Goal: Information Seeking & Learning: Learn about a topic

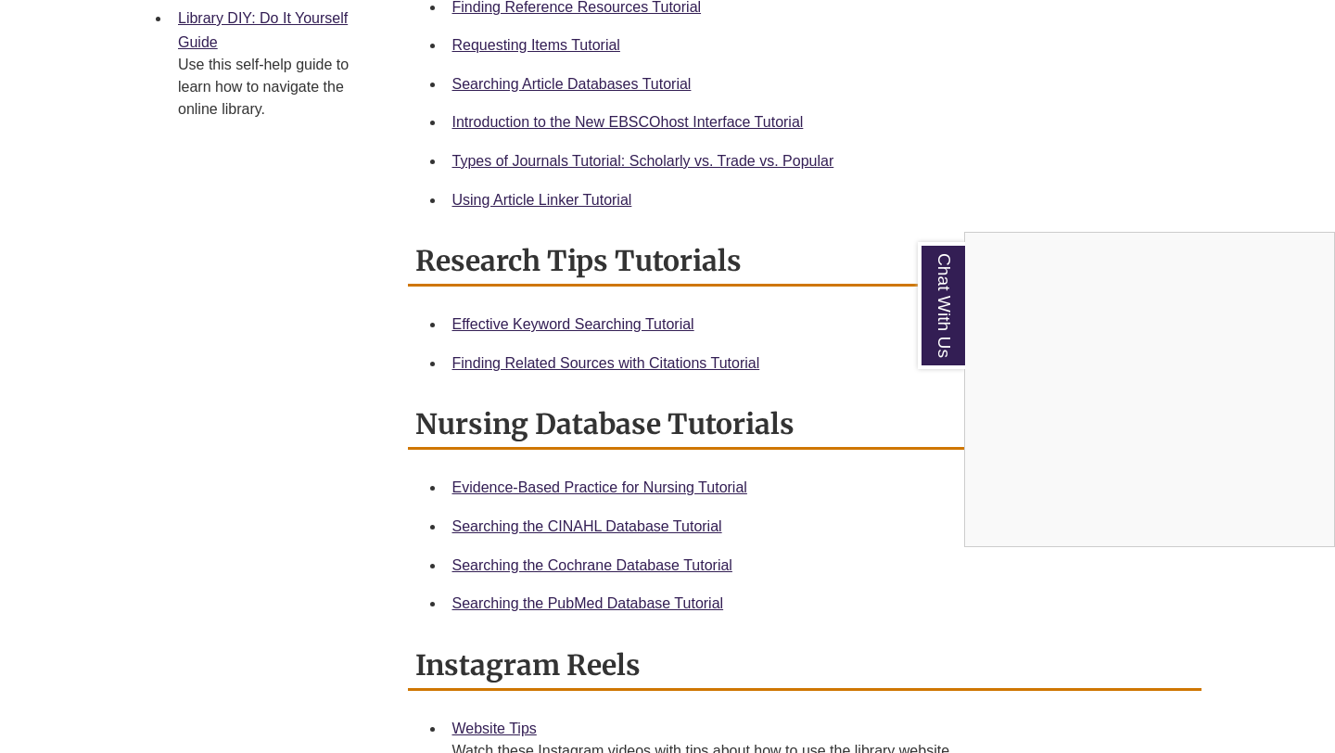
scroll to position [309, 0]
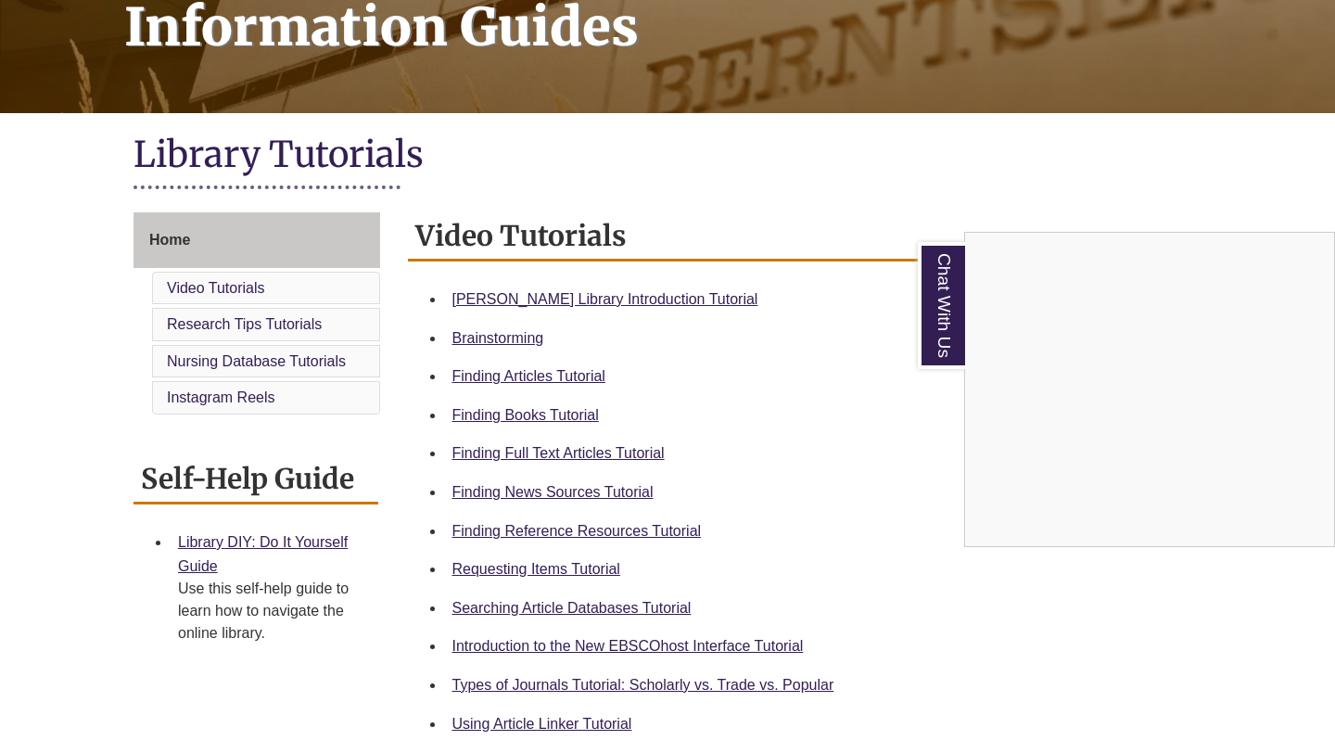
click at [656, 526] on div "Chat With Us" at bounding box center [667, 376] width 1335 height 753
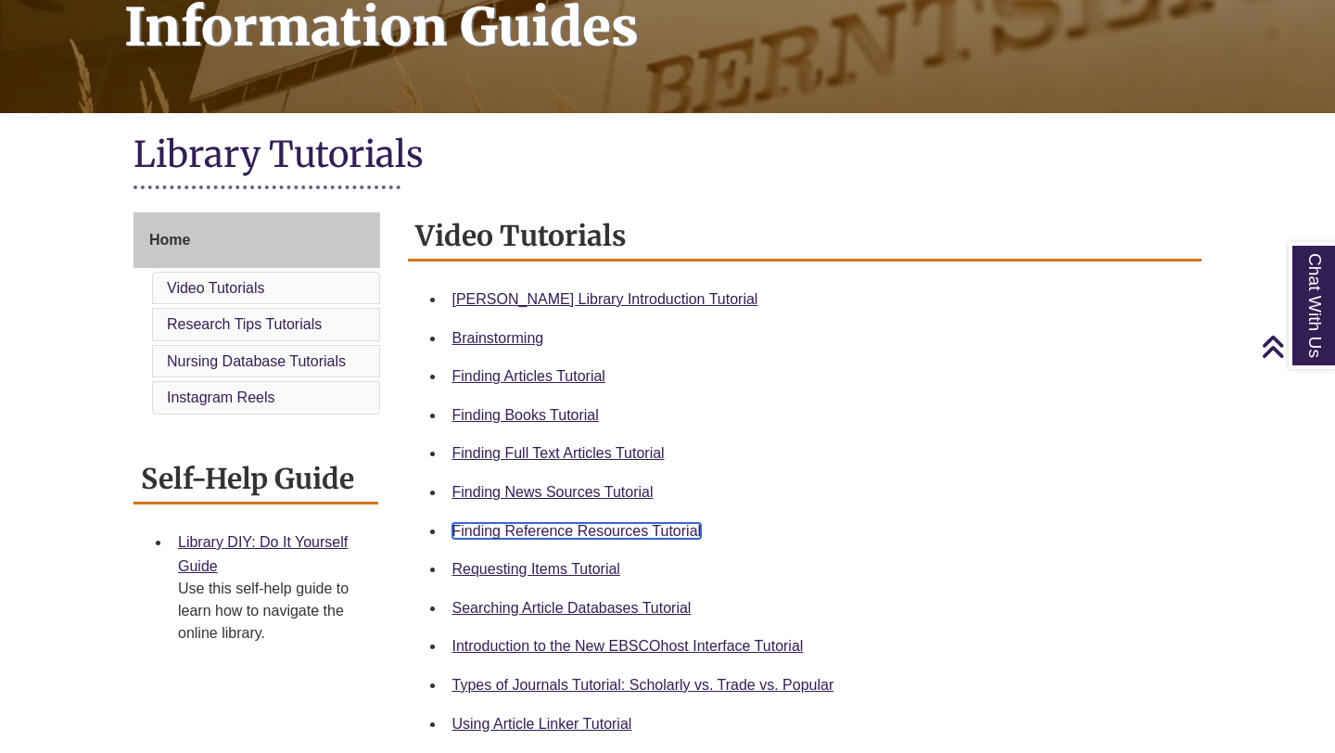
click at [656, 526] on link "Finding Reference Resources Tutorial" at bounding box center [576, 531] width 249 height 16
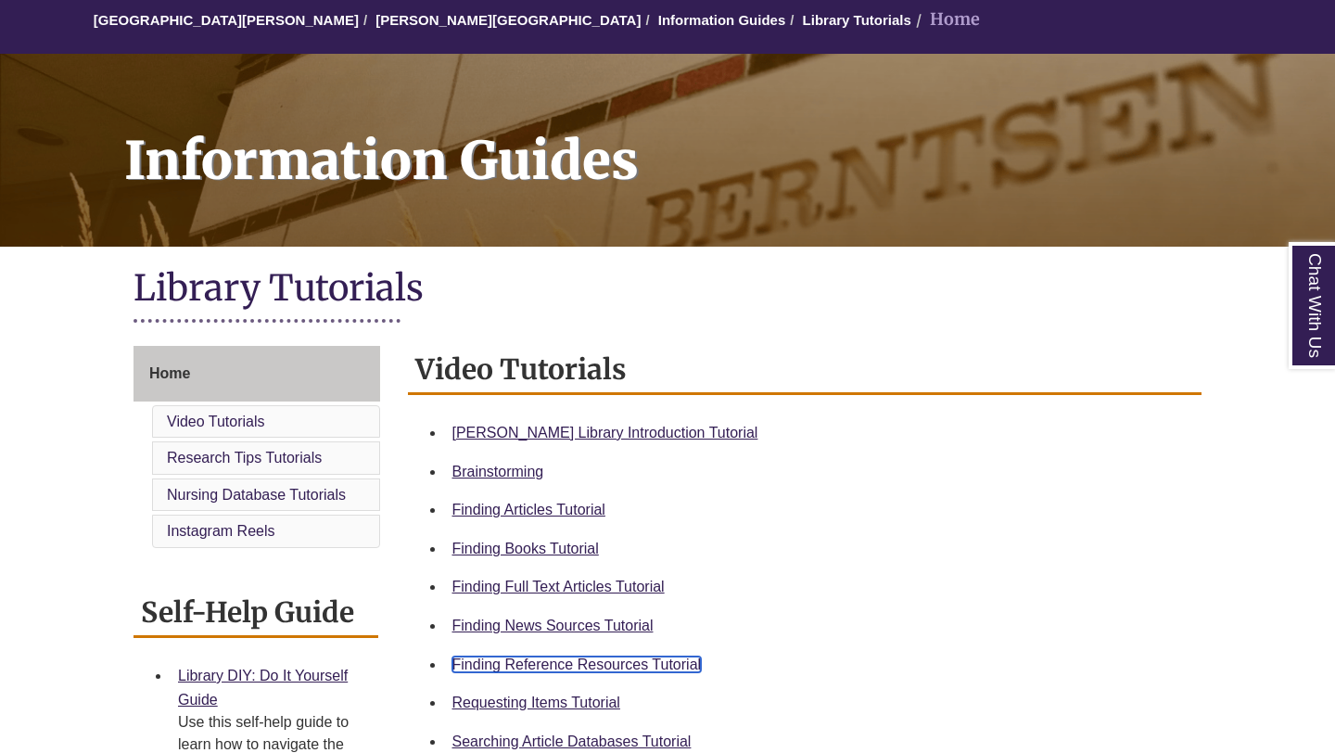
scroll to position [70, 0]
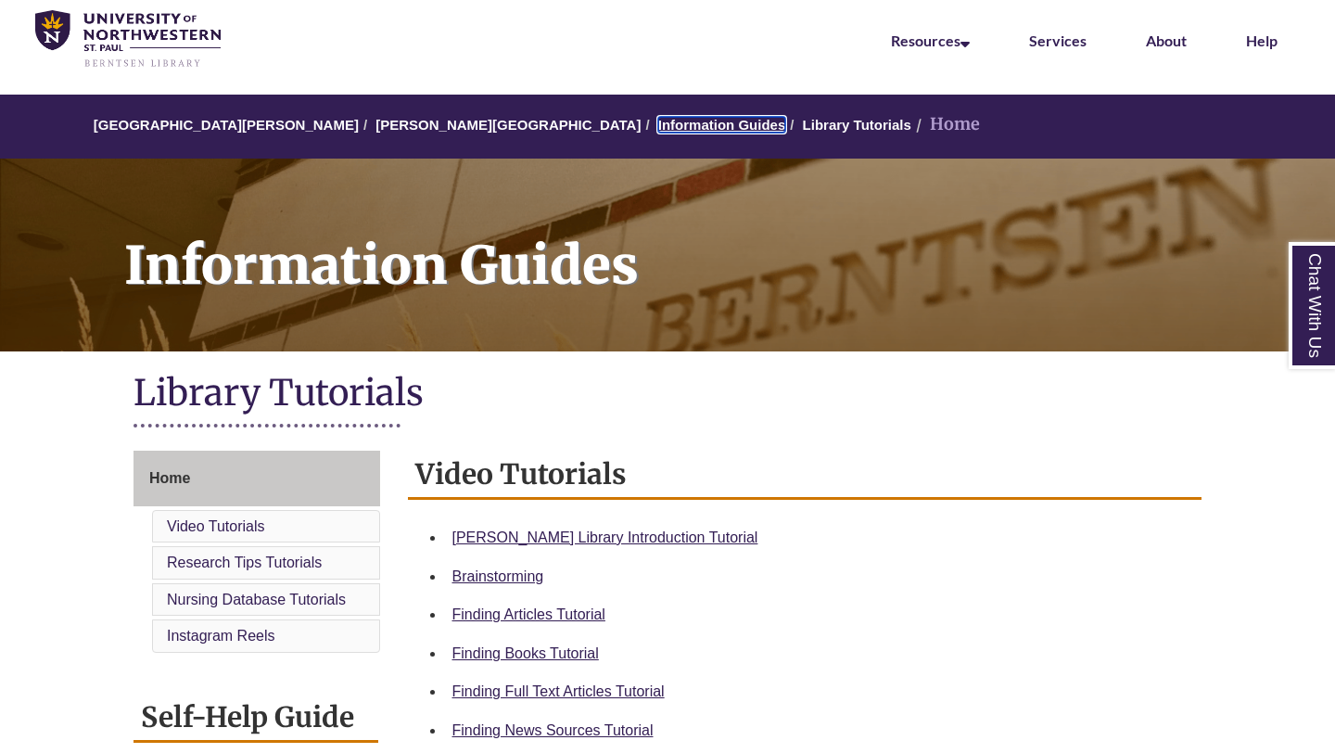
click at [658, 123] on link "Information Guides" at bounding box center [722, 125] width 128 height 16
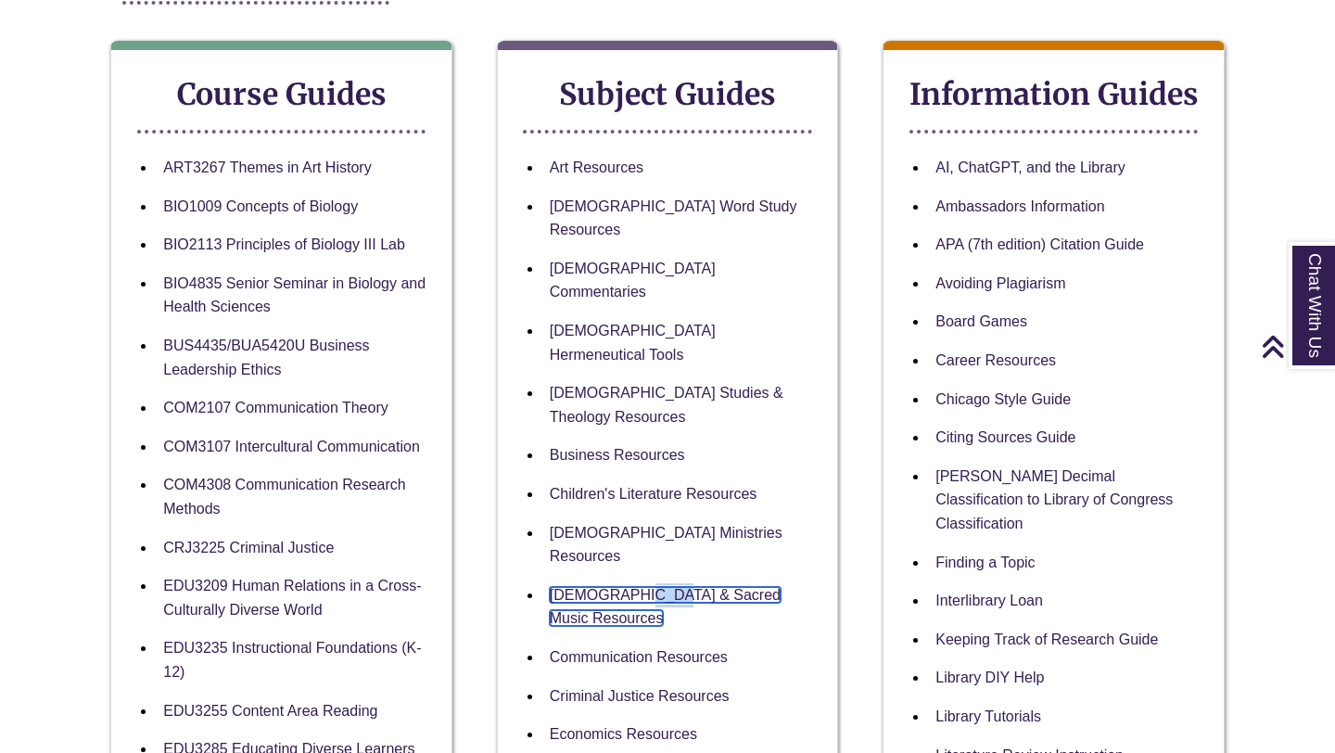
scroll to position [172, 0]
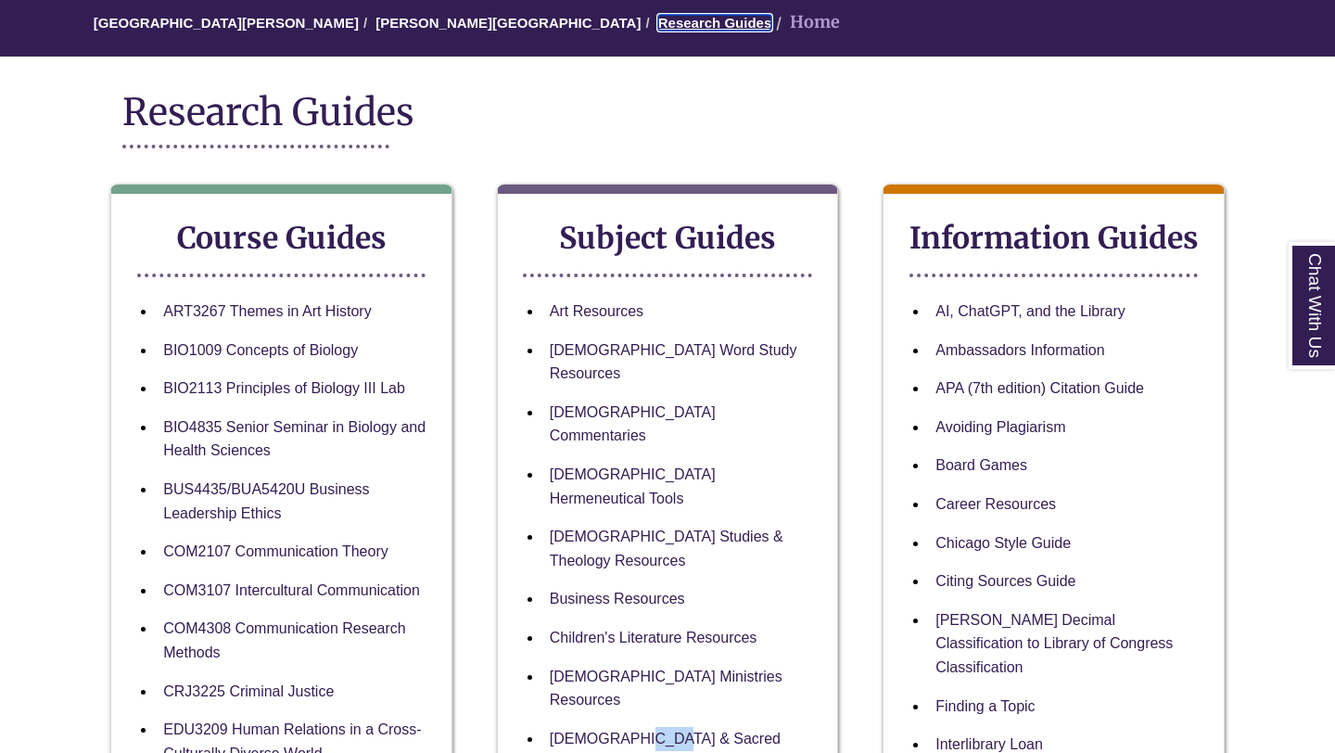
click at [658, 27] on link "Research Guides" at bounding box center [715, 23] width 114 height 16
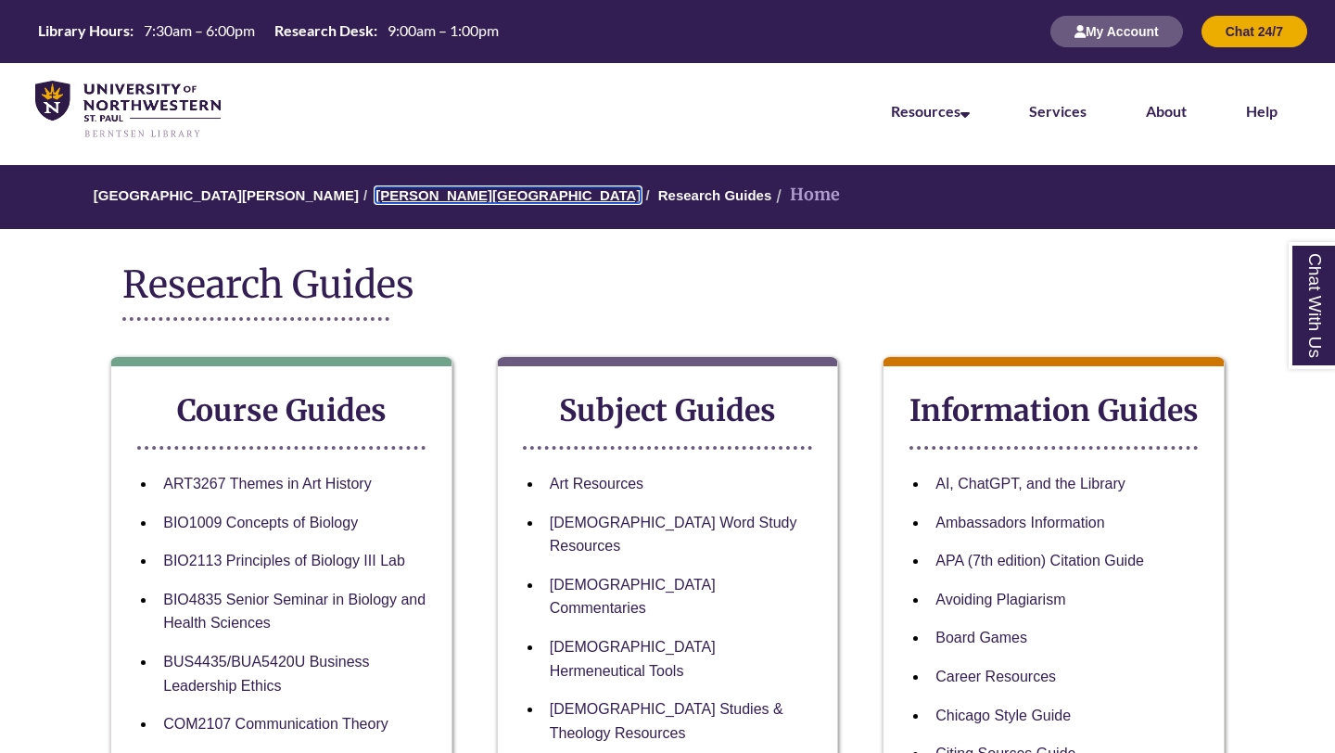
click at [446, 194] on link "[PERSON_NAME][GEOGRAPHIC_DATA]" at bounding box center [508, 195] width 265 height 16
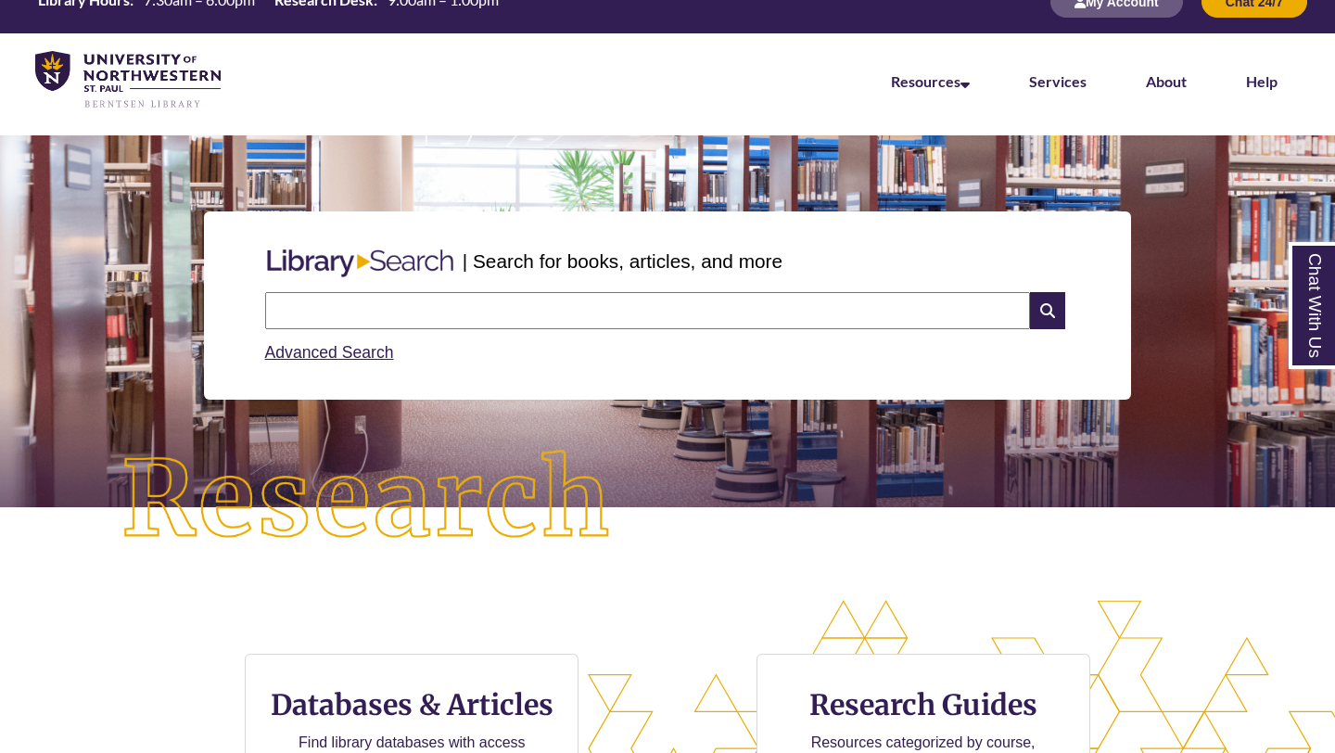
scroll to position [32, 0]
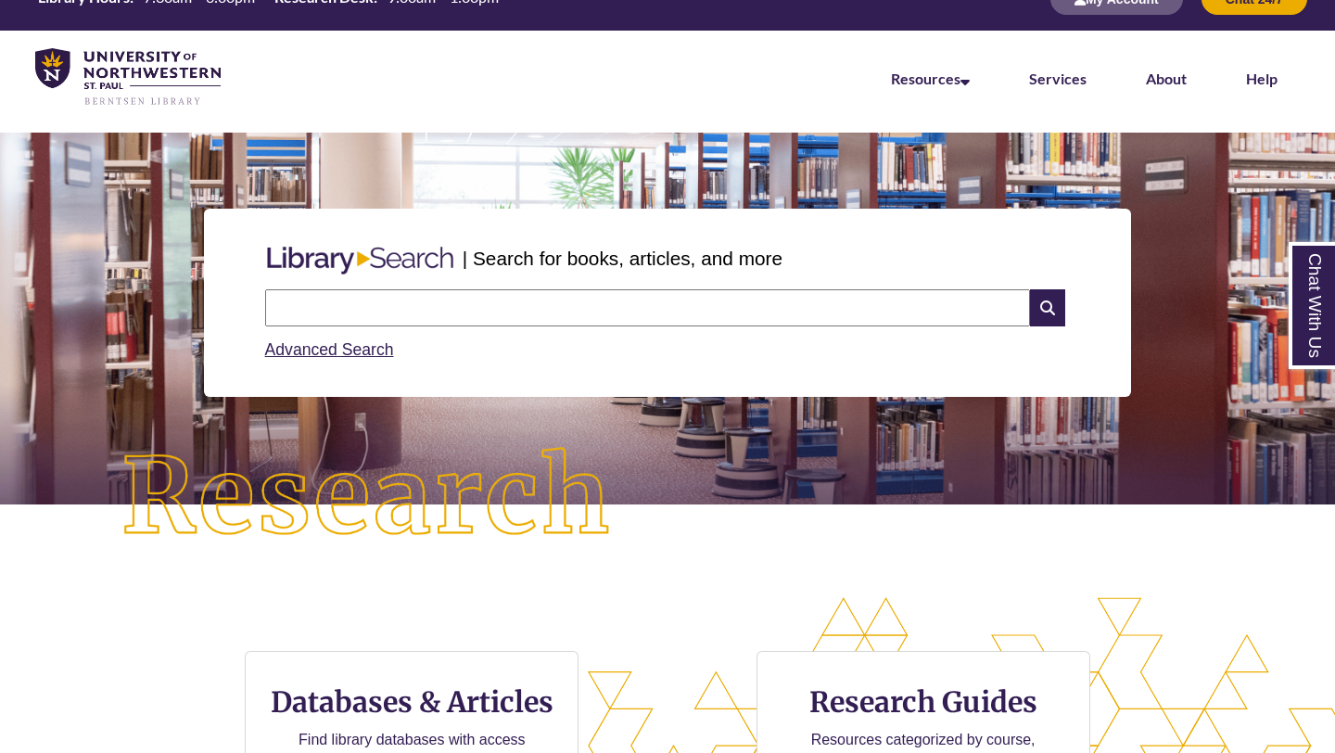
click at [518, 315] on input "text" at bounding box center [647, 307] width 765 height 37
type input "*****"
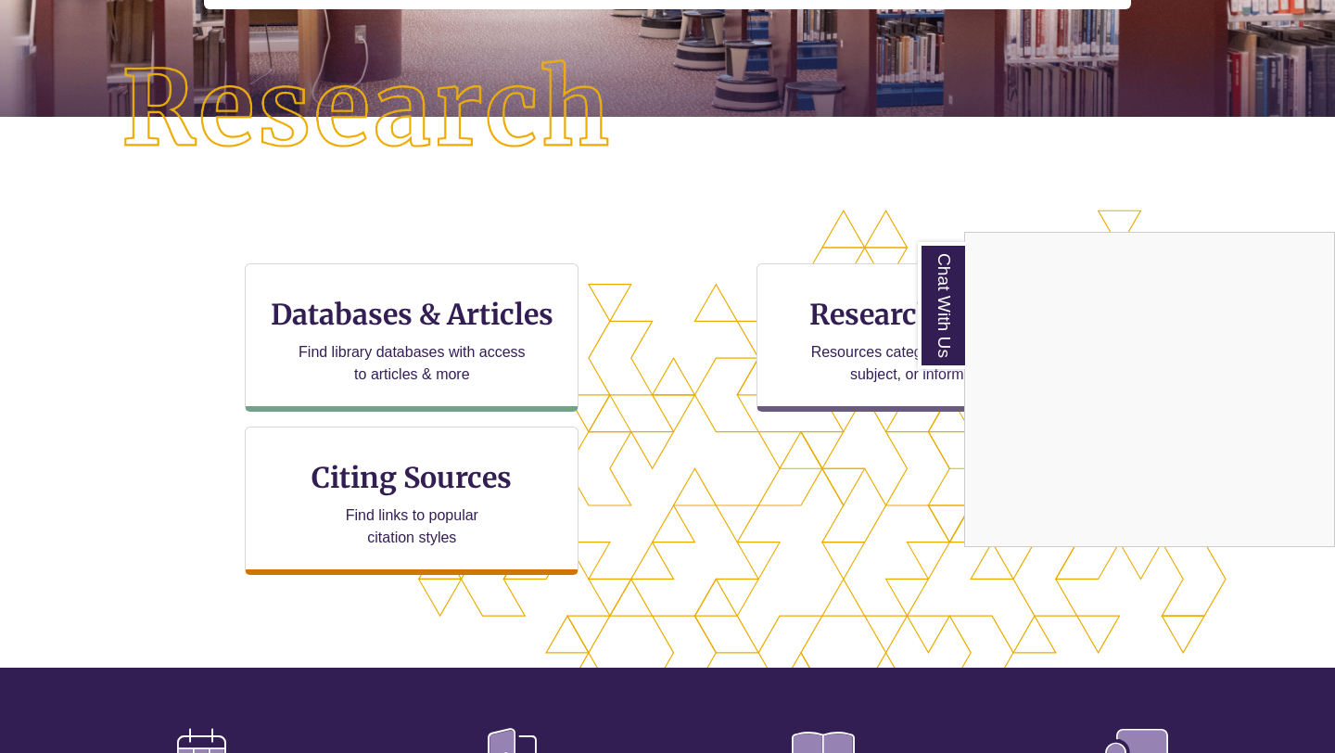
scroll to position [456, 0]
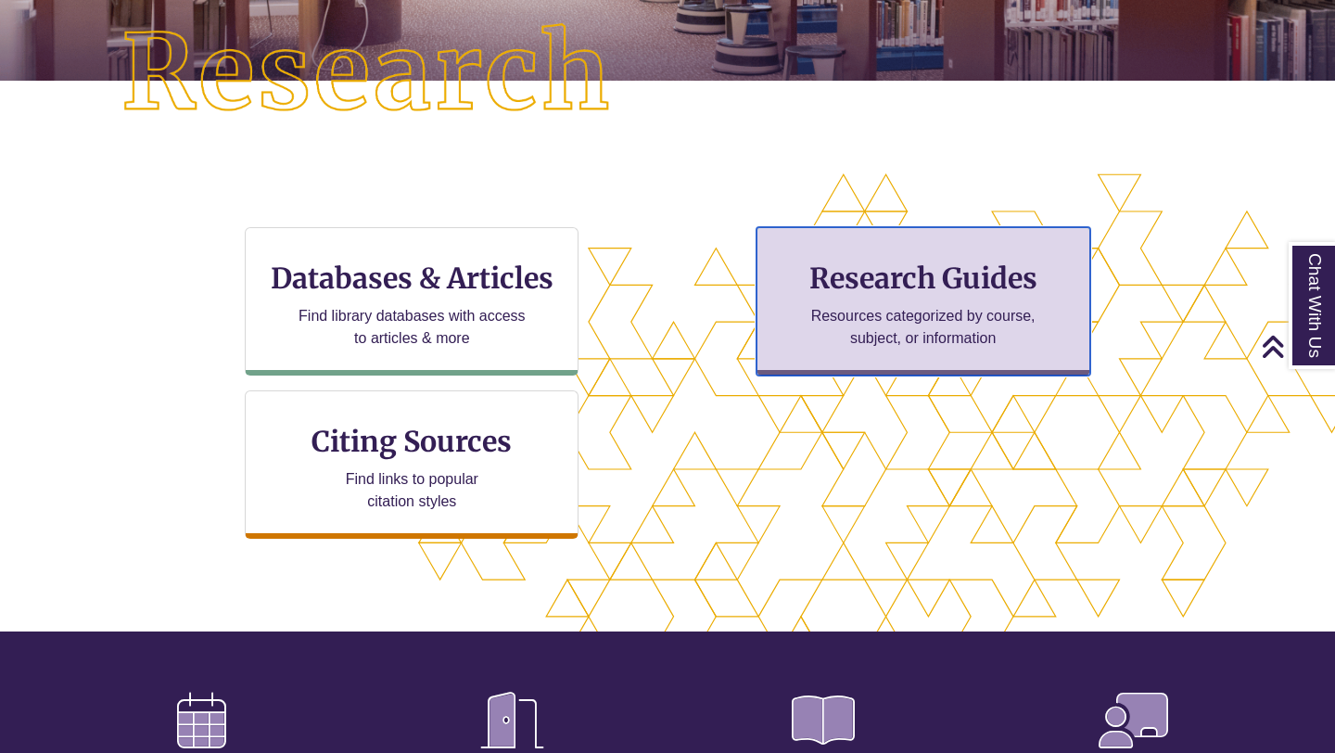
click at [1058, 338] on div "Research Guides Resources categorized by course, subject, or information" at bounding box center [924, 301] width 334 height 148
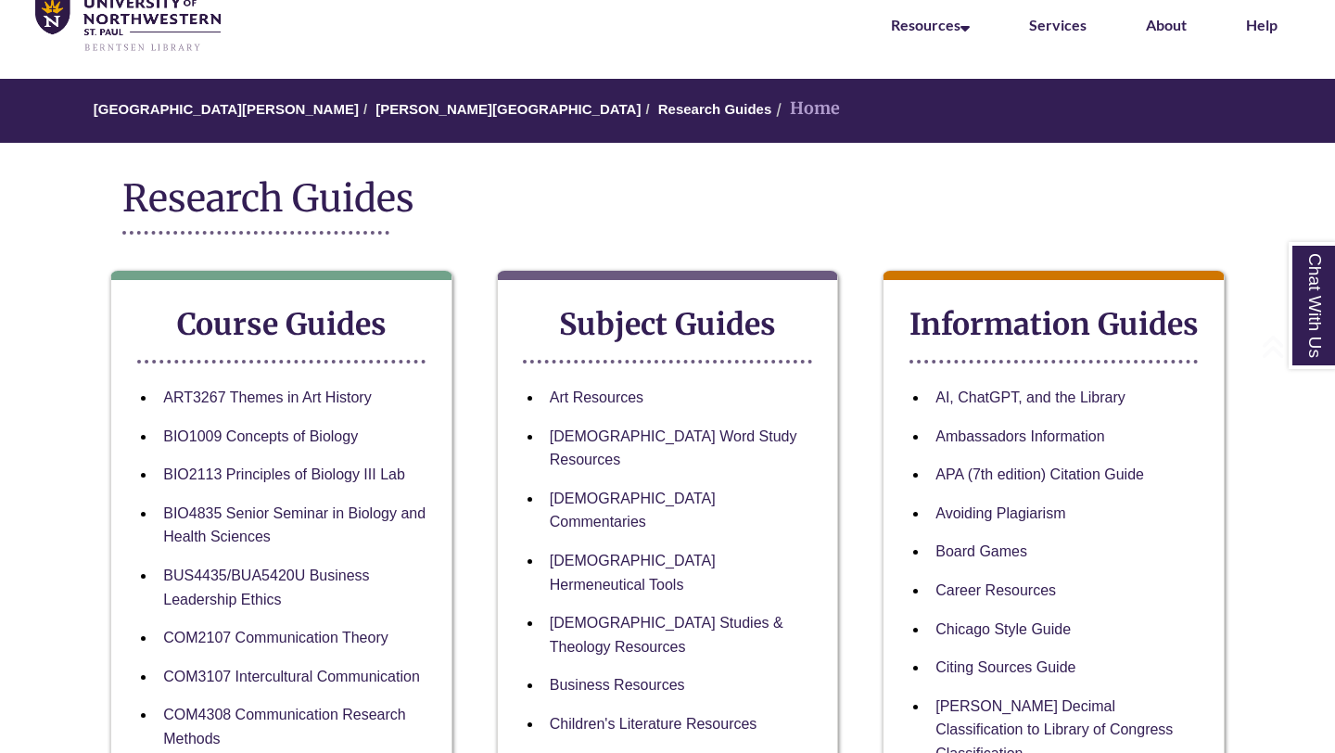
scroll to position [88, 0]
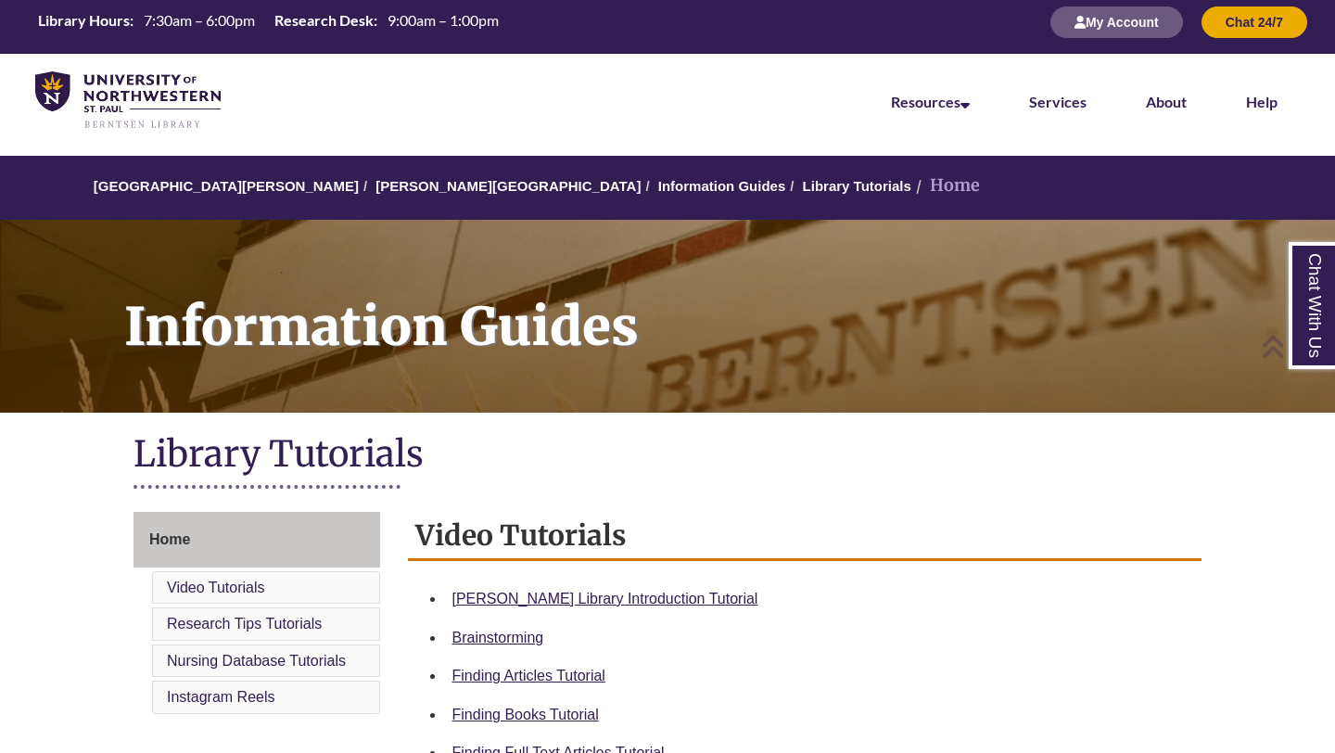
scroll to position [8, 0]
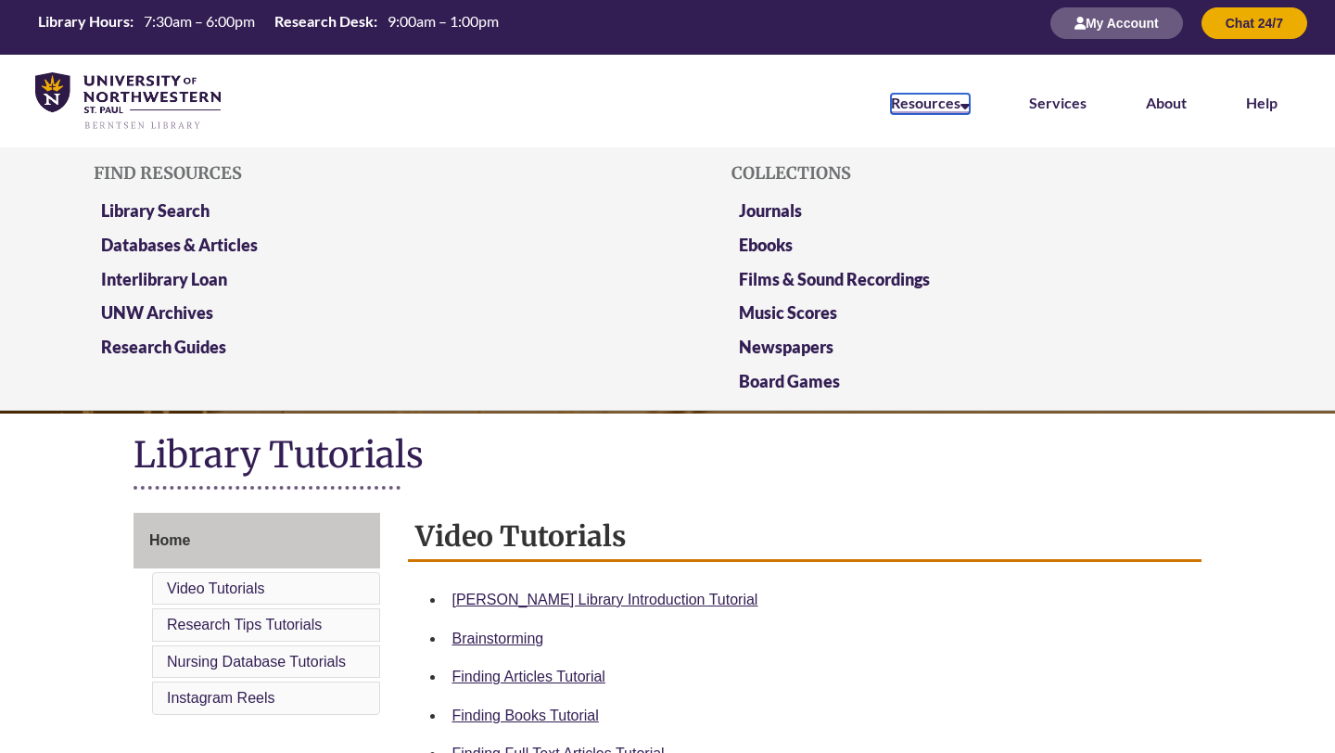
click at [924, 111] on link "Resources" at bounding box center [930, 104] width 79 height 20
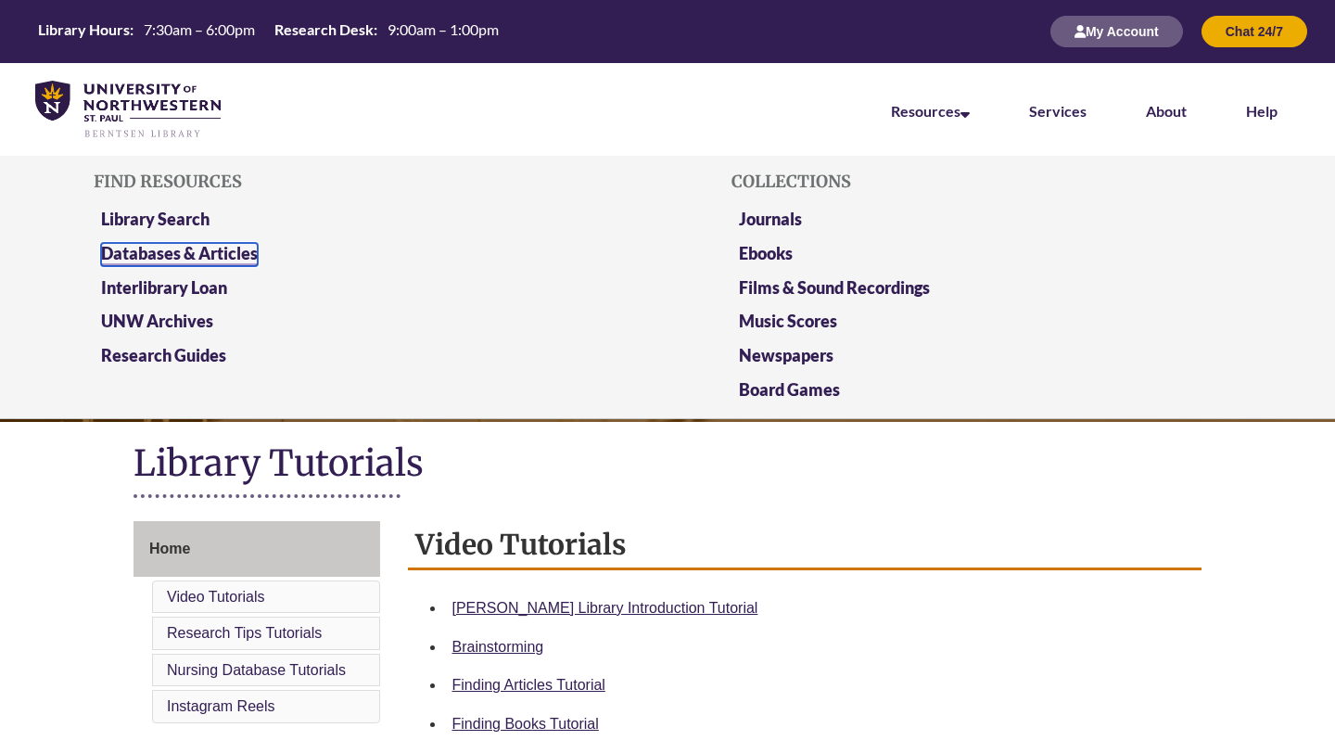
click at [213, 259] on link "Databases & Articles" at bounding box center [179, 254] width 157 height 23
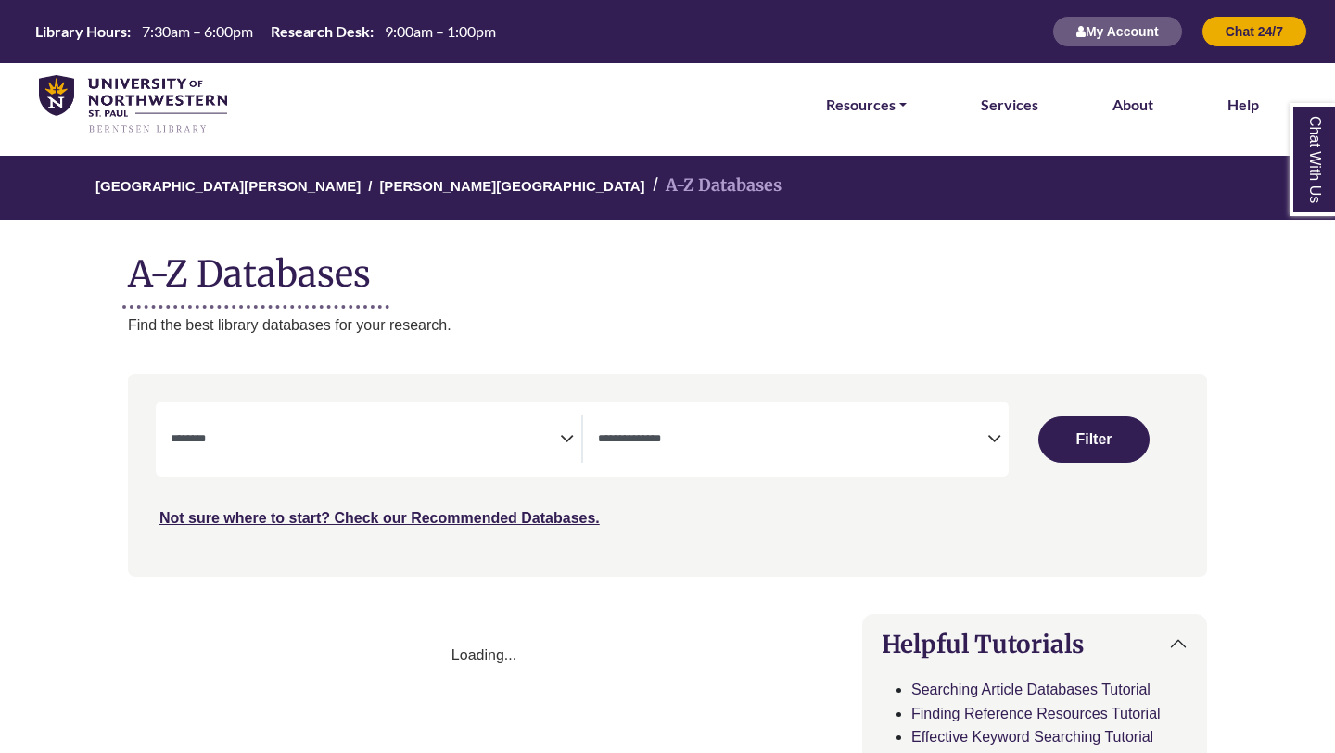
select select "Database Subject Filter"
select select "Database Types Filter"
select select "Database Subject Filter"
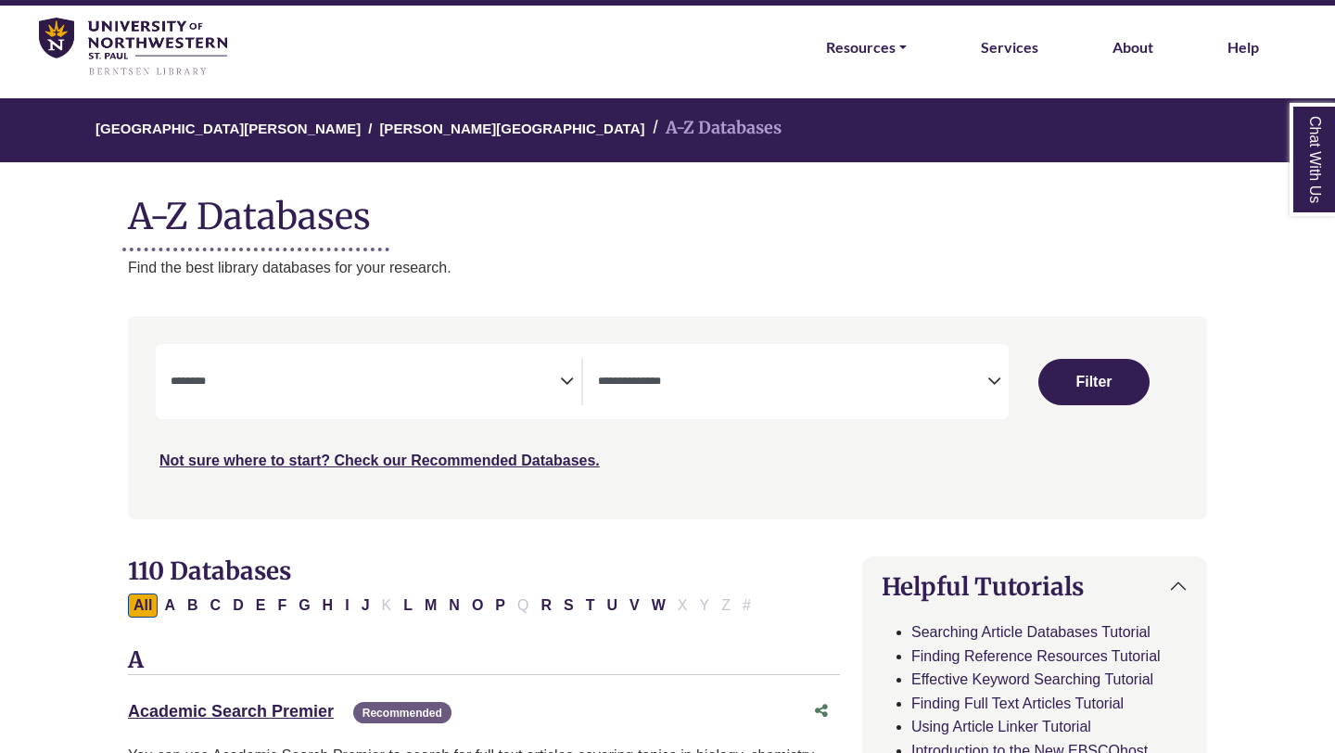
scroll to position [59, 0]
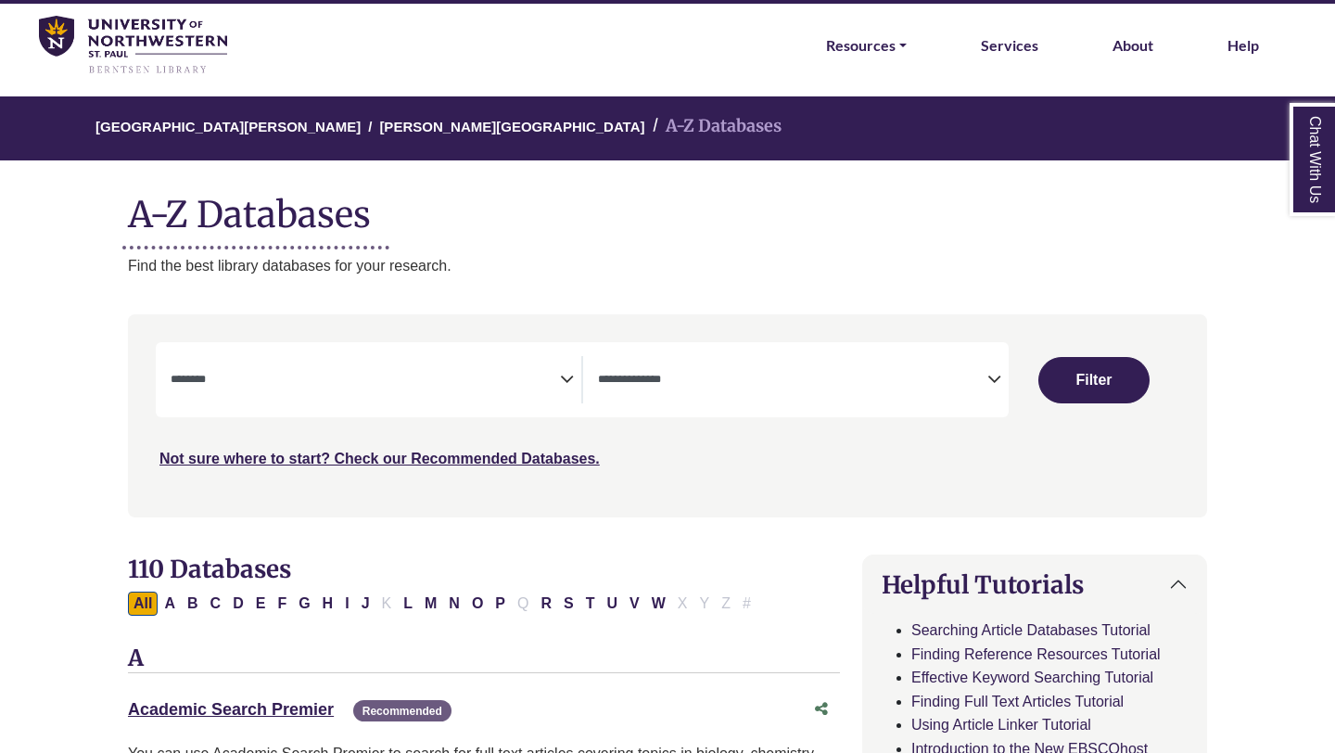
click at [705, 402] on span "Search filters" at bounding box center [792, 379] width 389 height 47
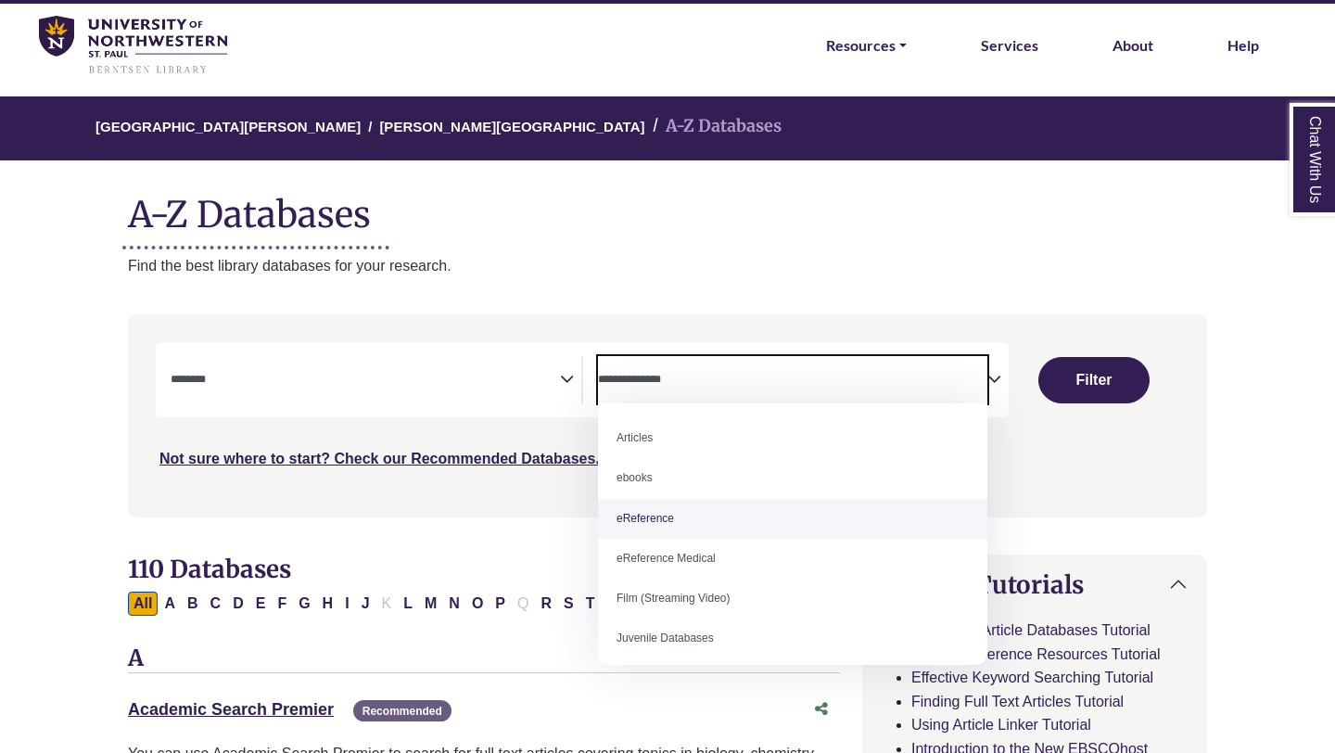
select select "*****"
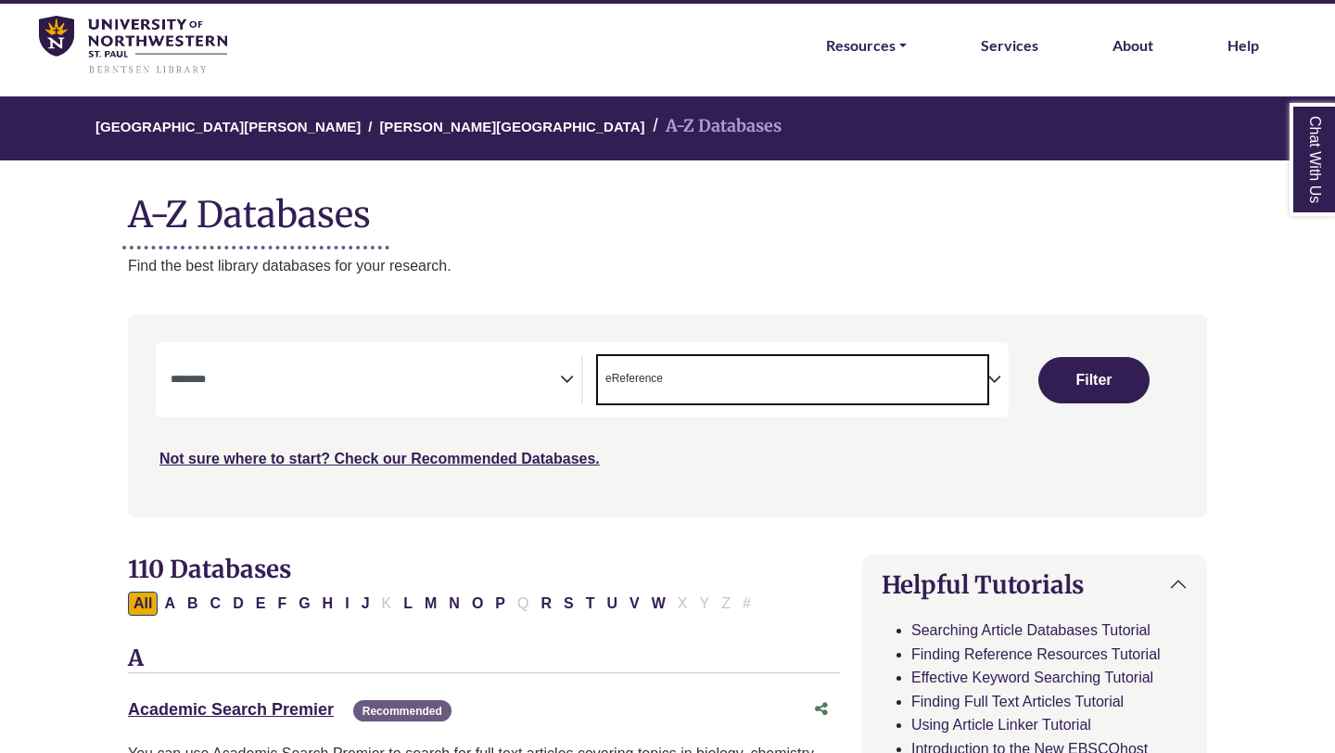
click at [573, 388] on icon "Search filters" at bounding box center [567, 377] width 14 height 28
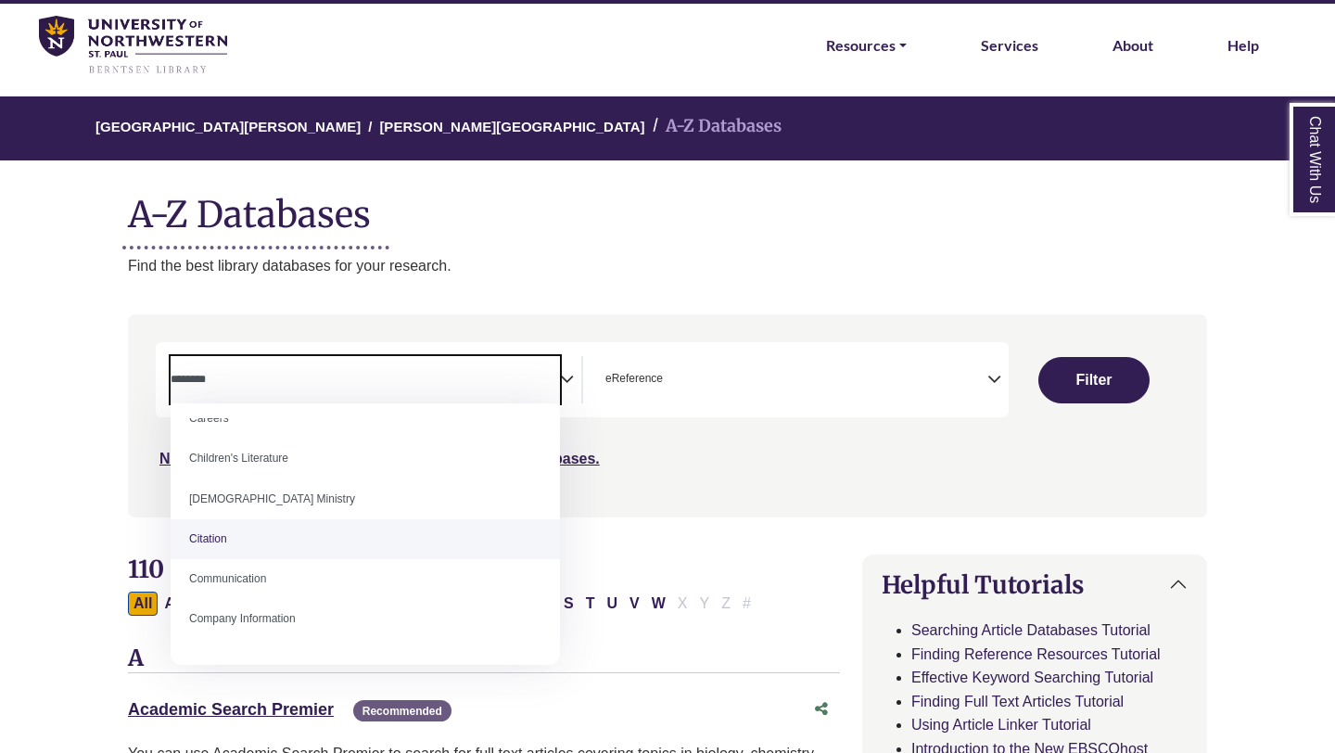
scroll to position [190, 0]
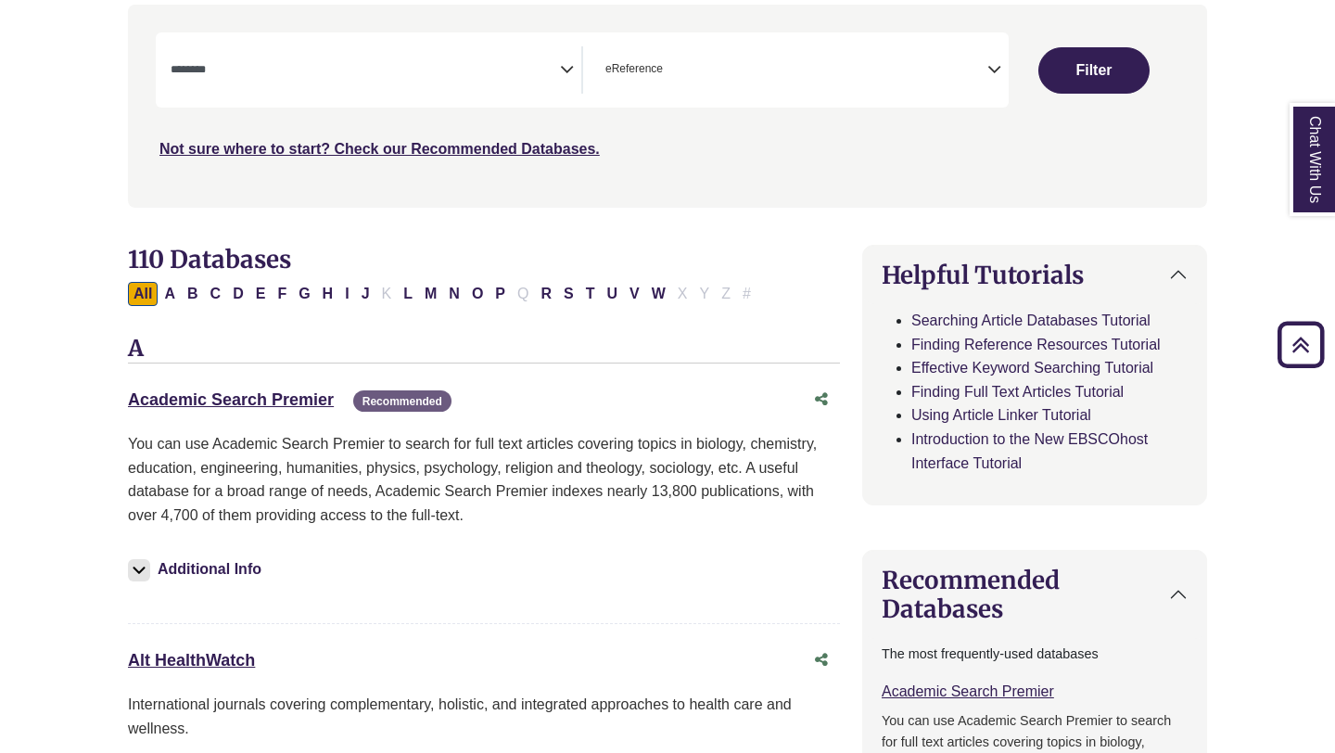
scroll to position [401, 0]
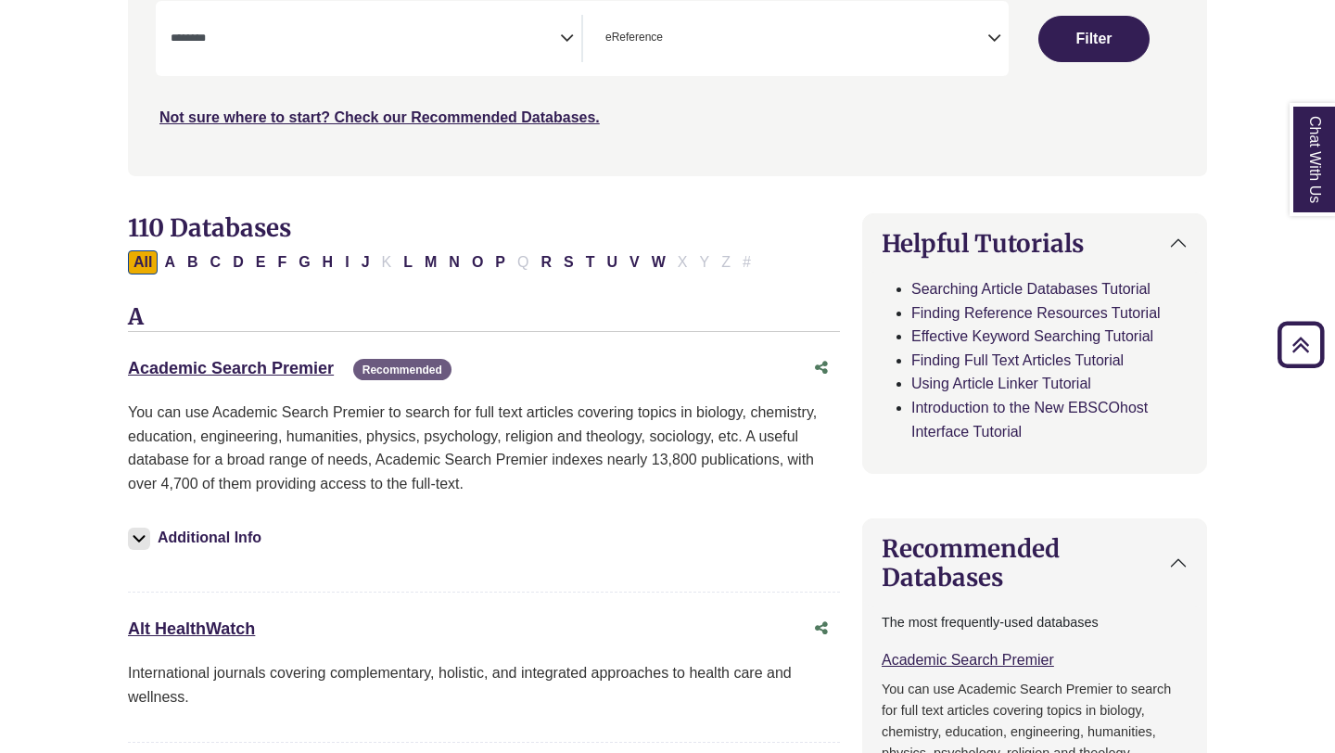
click at [581, 48] on div "**********" at bounding box center [369, 38] width 427 height 47
click at [571, 43] on icon "Search filters" at bounding box center [567, 35] width 14 height 28
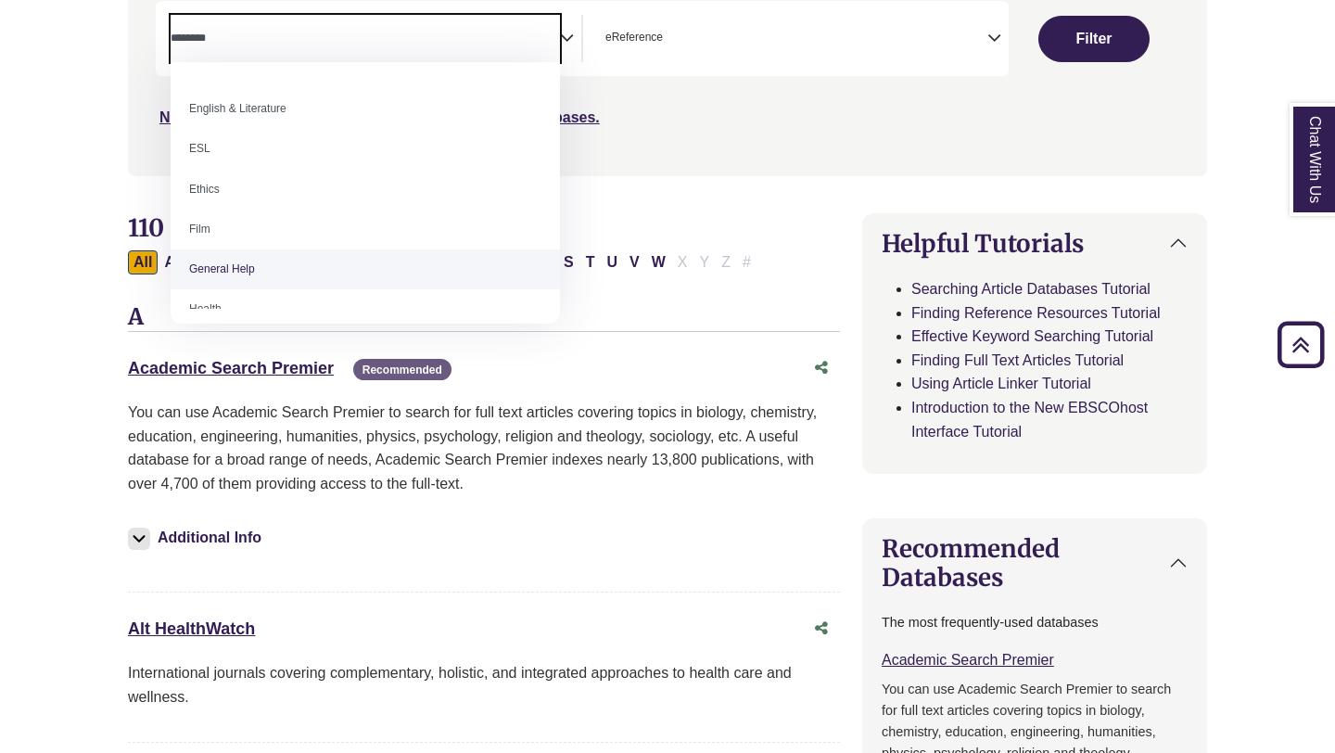
scroll to position [630, 0]
select select "*****"
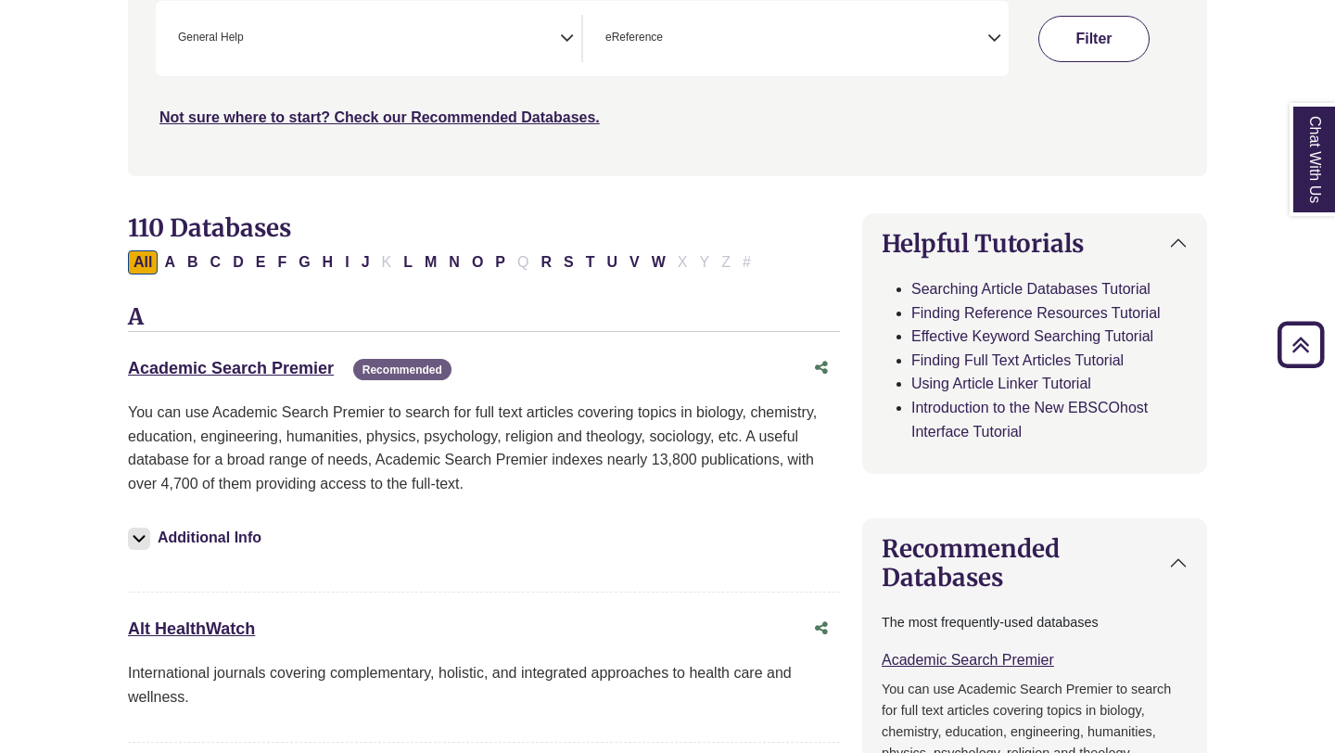
click at [1066, 36] on button "Filter" at bounding box center [1093, 39] width 111 height 46
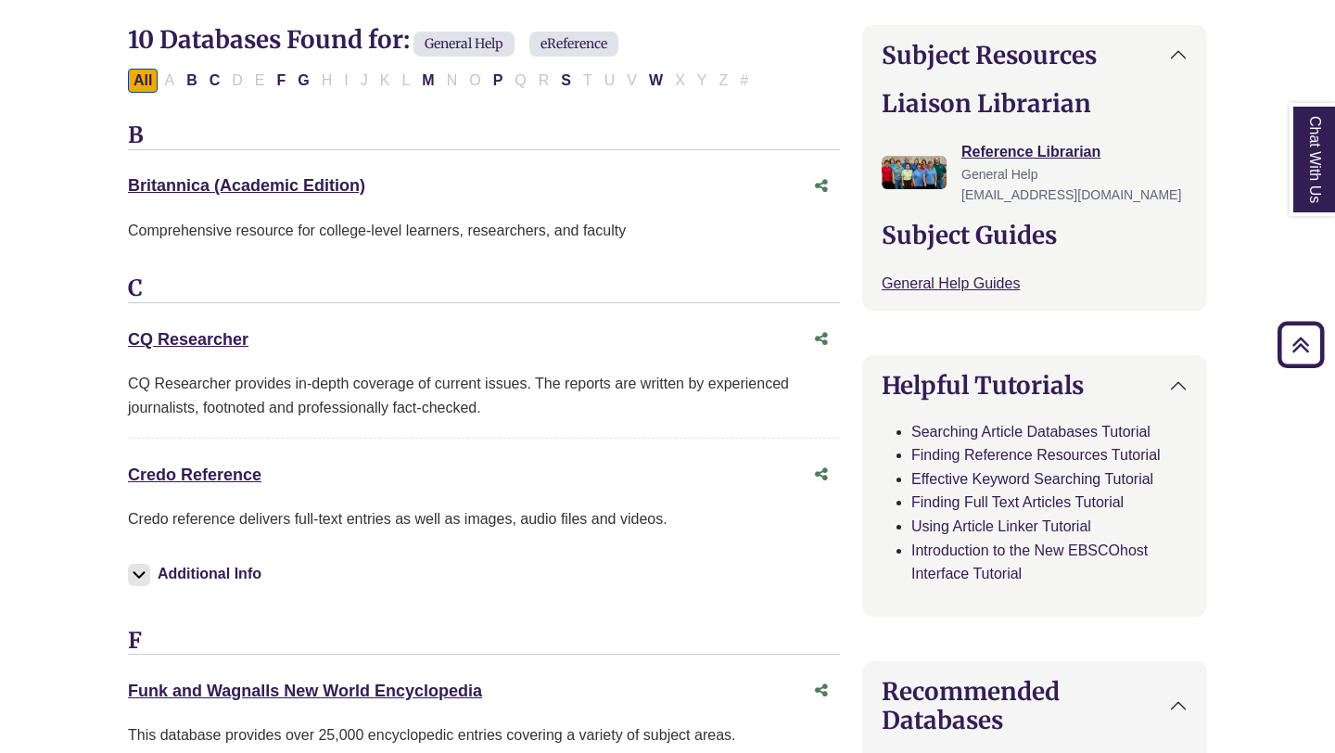
scroll to position [601, 0]
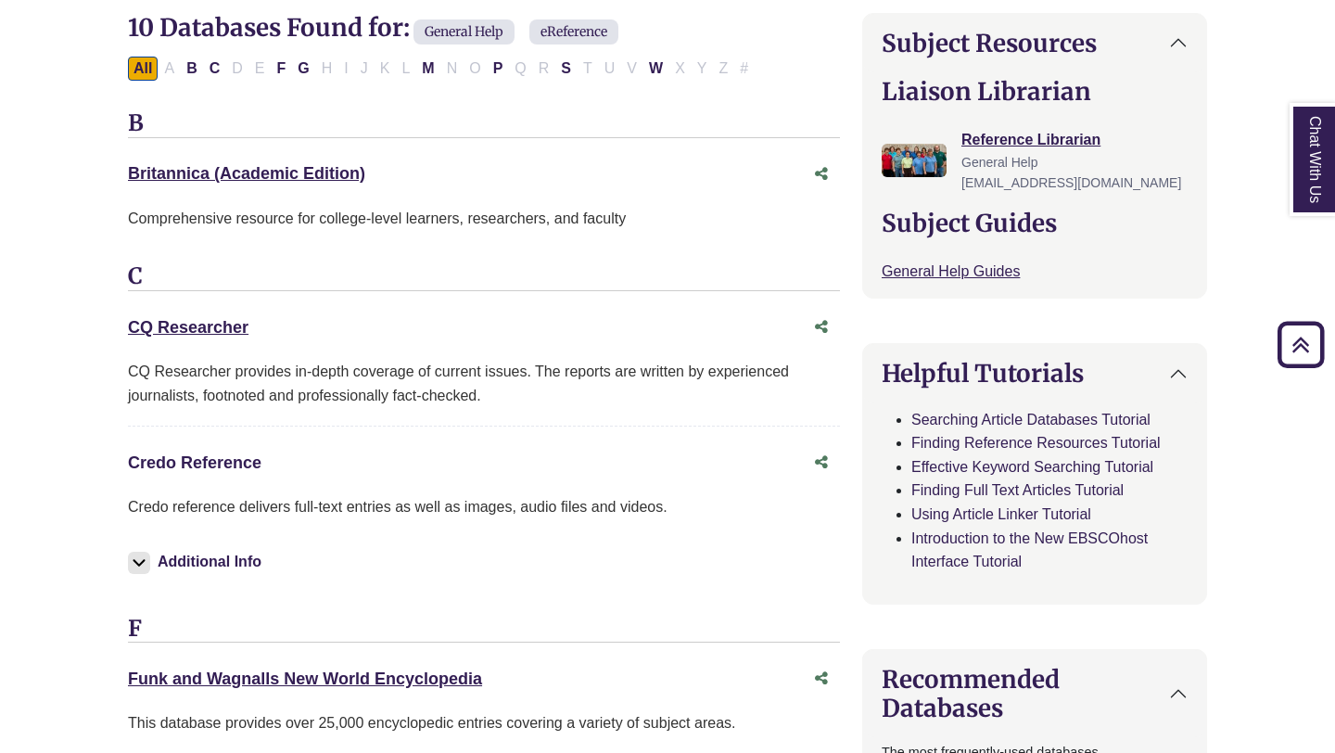
click at [239, 458] on link "Credo Reference This link opens in a new window" at bounding box center [195, 462] width 134 height 19
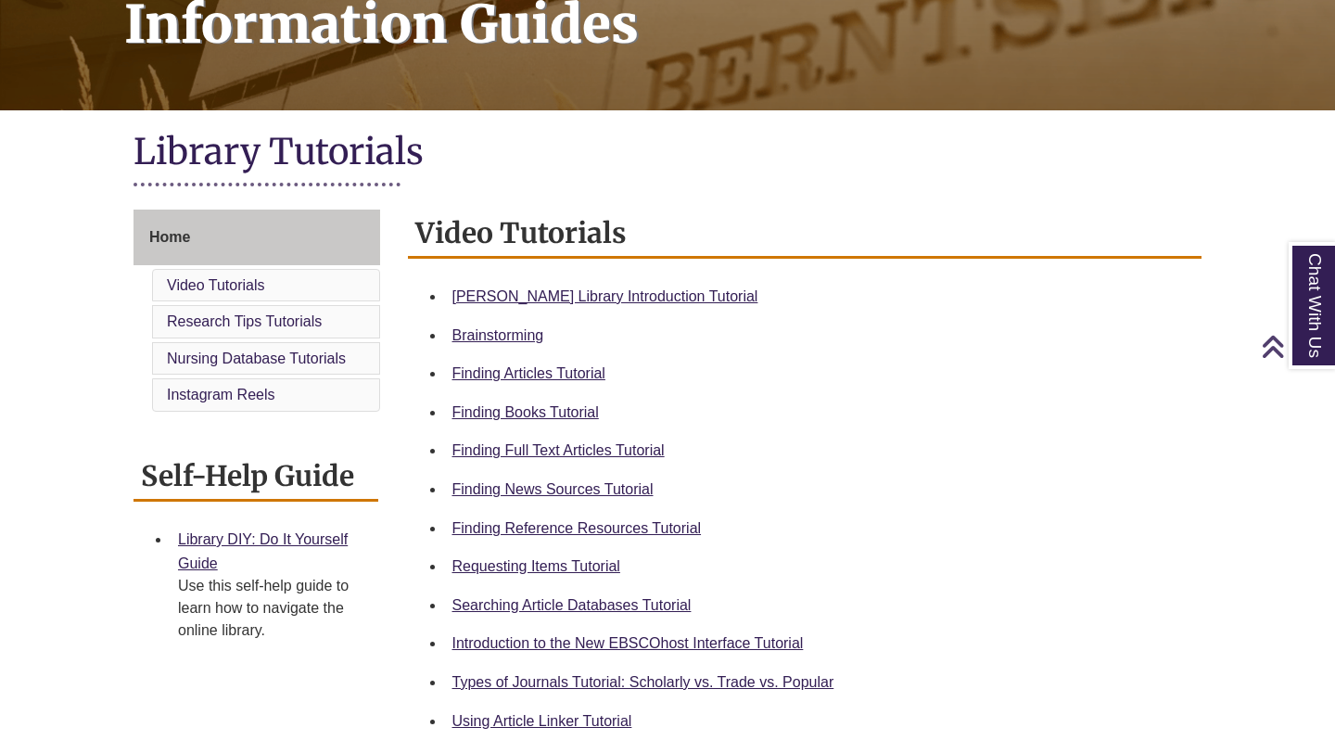
scroll to position [312, 0]
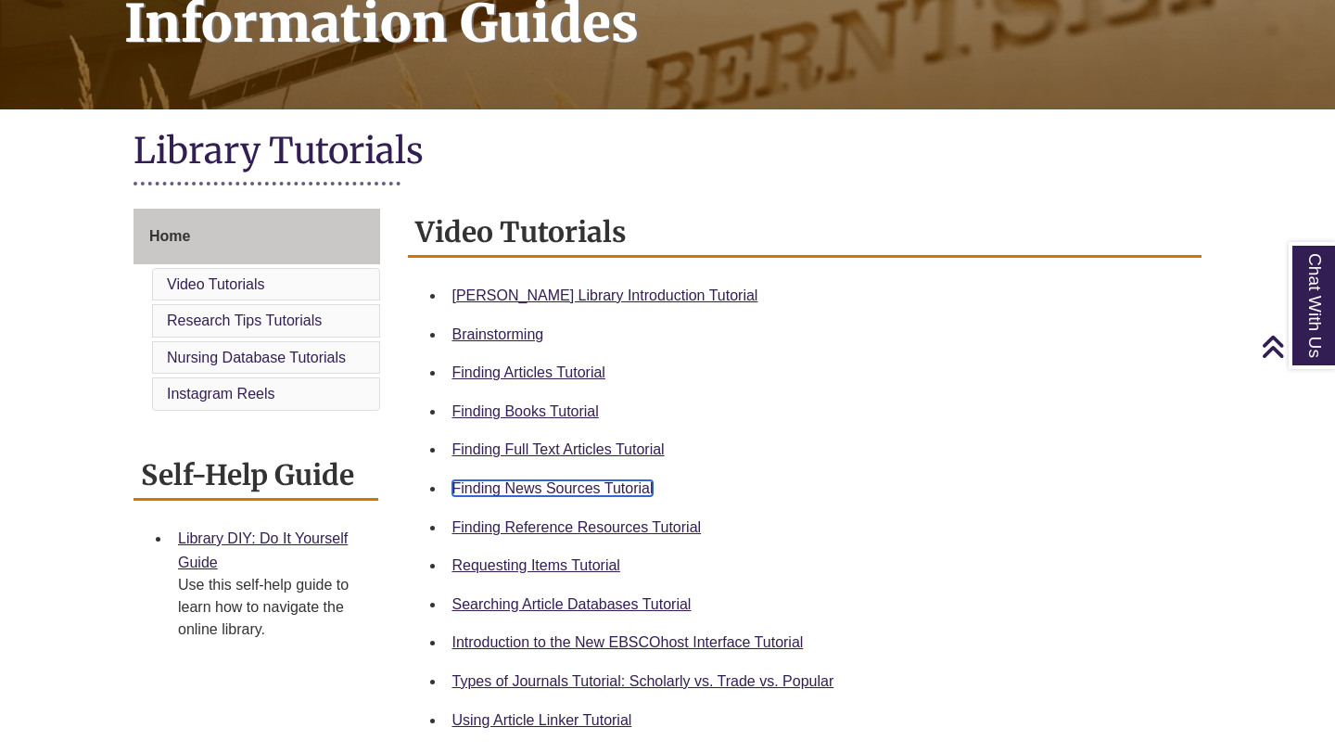
click at [596, 490] on link "Finding News Sources Tutorial" at bounding box center [552, 488] width 201 height 16
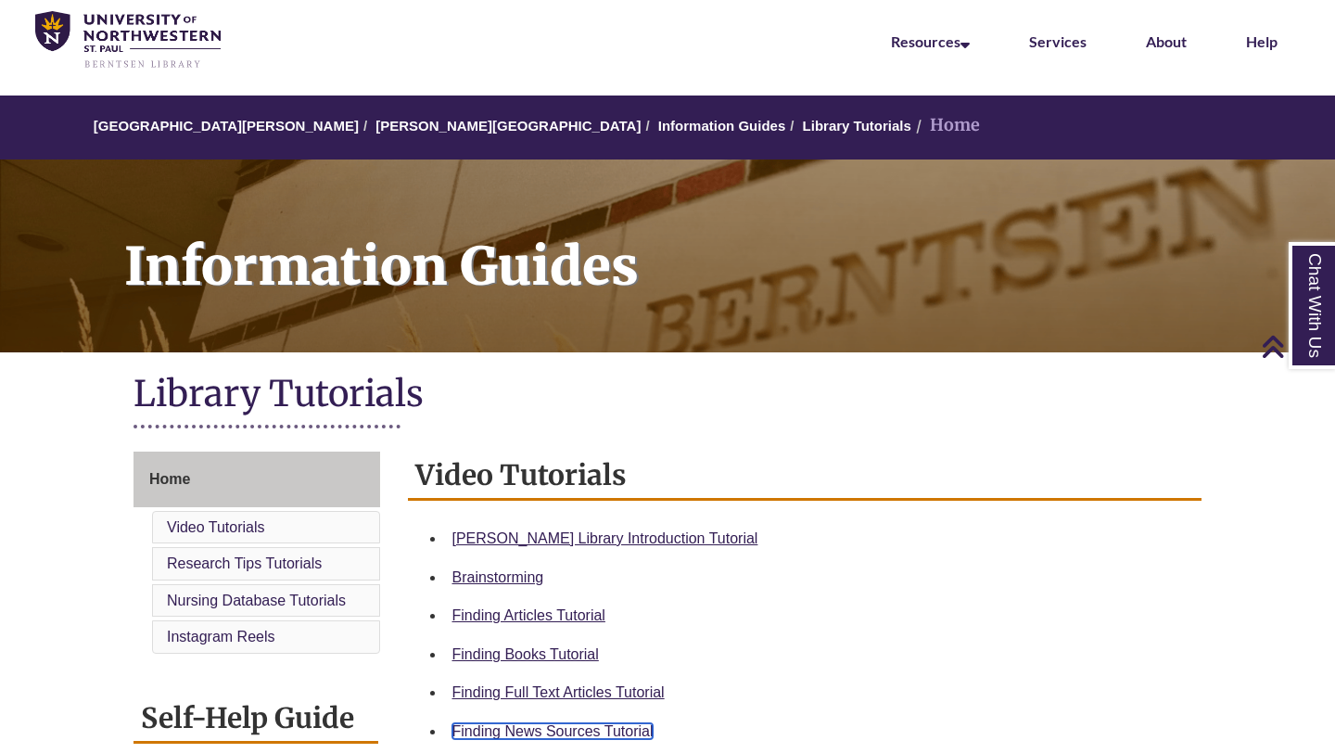
scroll to position [0, 0]
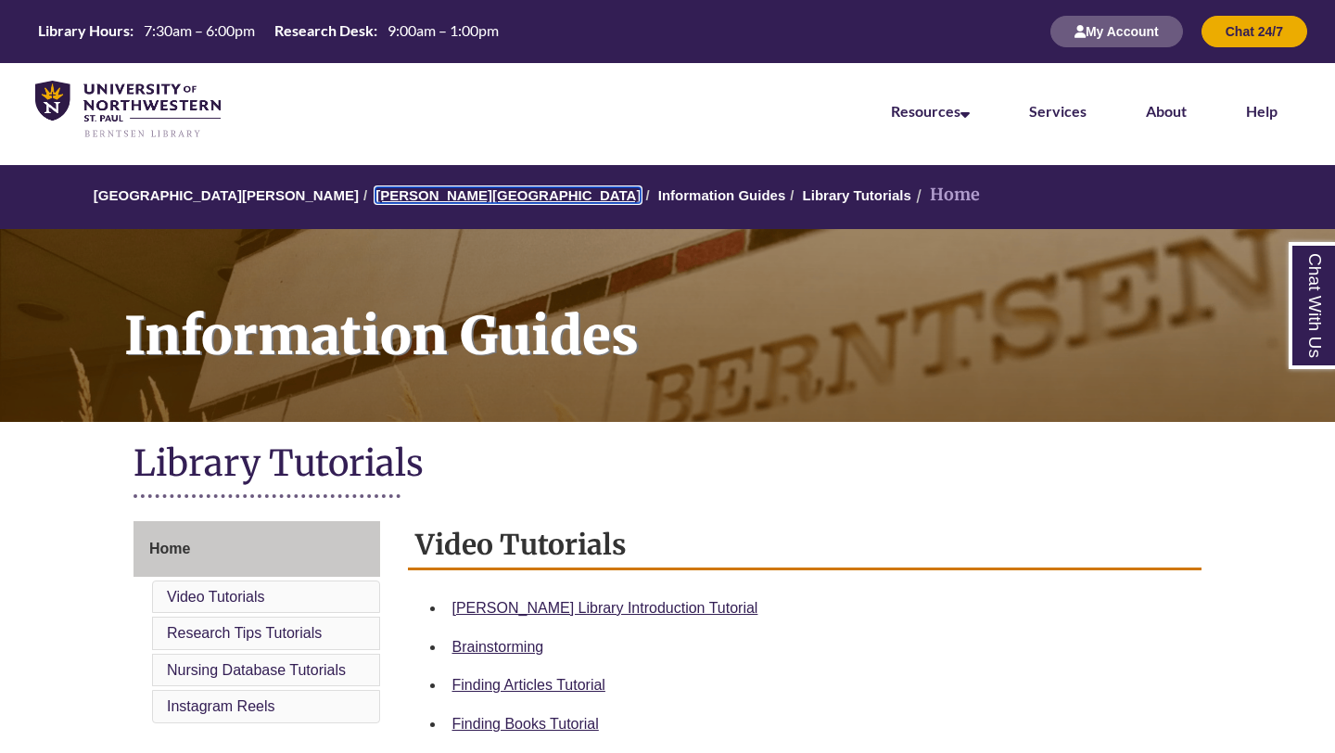
click at [405, 201] on link "[PERSON_NAME][GEOGRAPHIC_DATA]" at bounding box center [508, 195] width 265 height 16
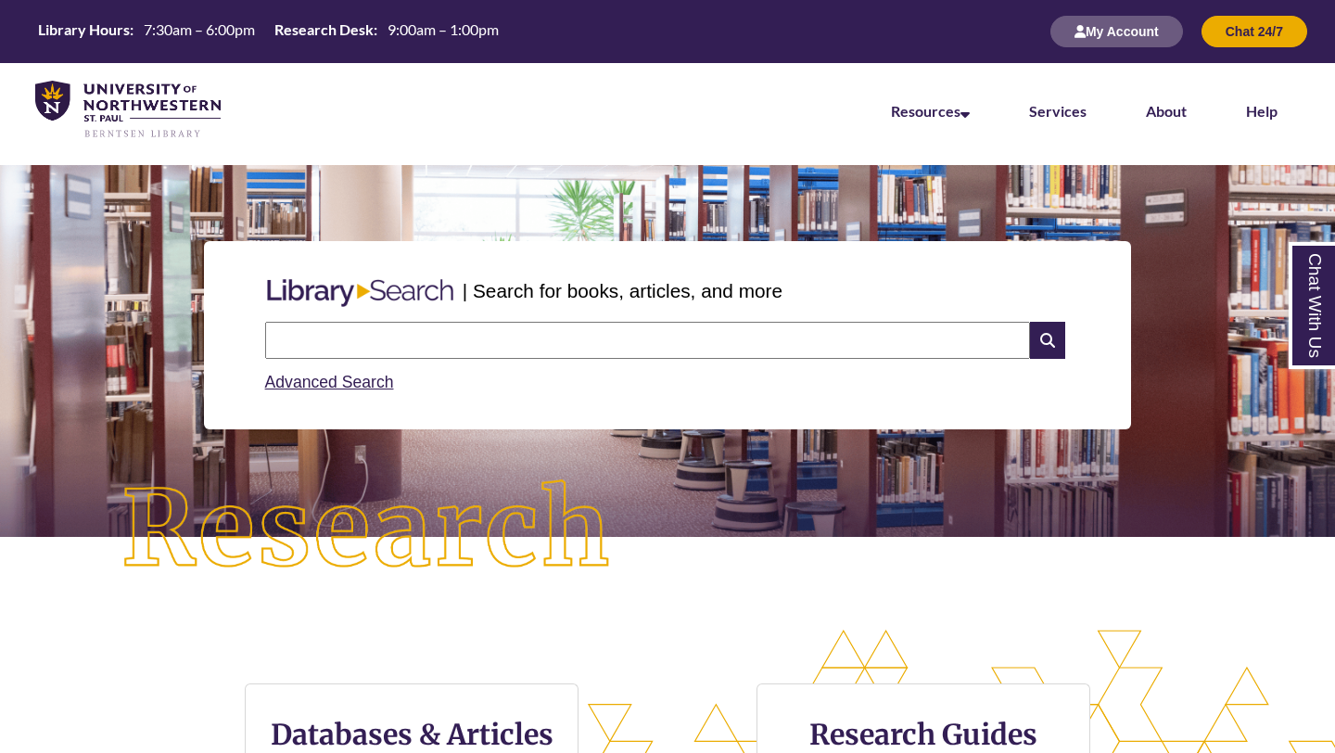
click at [460, 347] on input "text" at bounding box center [647, 340] width 765 height 37
type input "**********"
click at [1048, 346] on icon at bounding box center [1047, 340] width 35 height 37
